Goal: Information Seeking & Learning: Learn about a topic

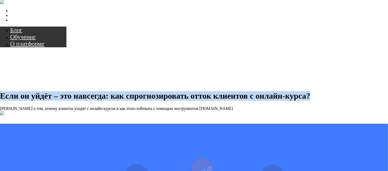
drag, startPoint x: 311, startPoint y: 98, endPoint x: 1, endPoint y: 92, distance: 311.0
click at [1, 92] on div "Если он уйдёт – это навсегда: как спрогнозировать отток клиентов с онлайн-курса…" at bounding box center [194, 81] width 388 height 60
copy h1 "Если он уйдёт – это навсегда: как спрогнозировать отток клиентов с онлайн-курса?"
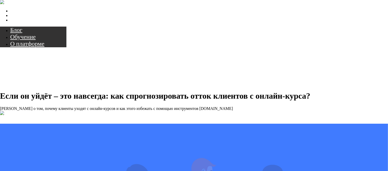
click at [238, 106] on div "Если он уйдёт – это навсегда: как спрогнозировать отток клиентов с онлайн-курса…" at bounding box center [194, 100] width 388 height 19
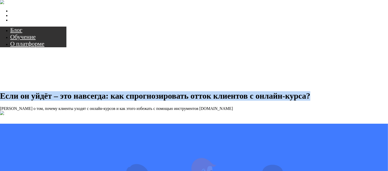
drag, startPoint x: 319, startPoint y: 97, endPoint x: 0, endPoint y: 97, distance: 319.3
click at [0, 97] on h1 "Если он уйдёт – это навсегда: как спрогнозировать отток клиентов с онлайн-курса?" at bounding box center [194, 95] width 388 height 9
copy h1 "Если он уйдёт – это навсегда: как спрогнозировать отток клиентов с онлайн-курса?"
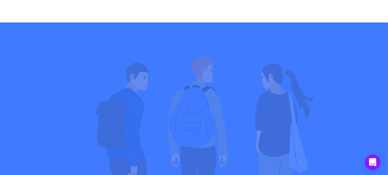
scroll to position [315, 0]
